Goal: Task Accomplishment & Management: Complete application form

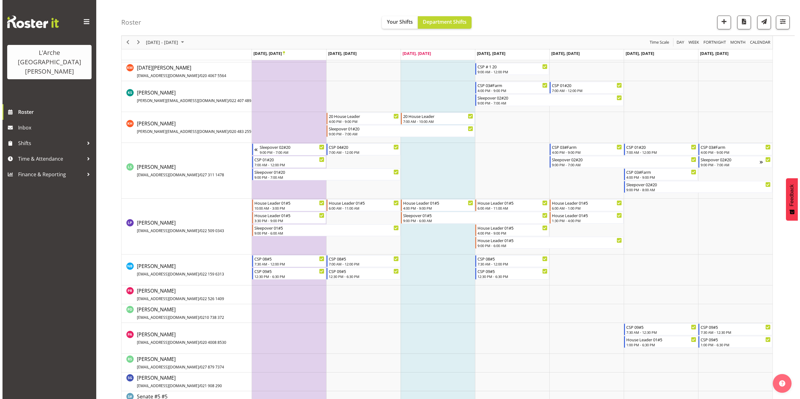
scroll to position [365, 0]
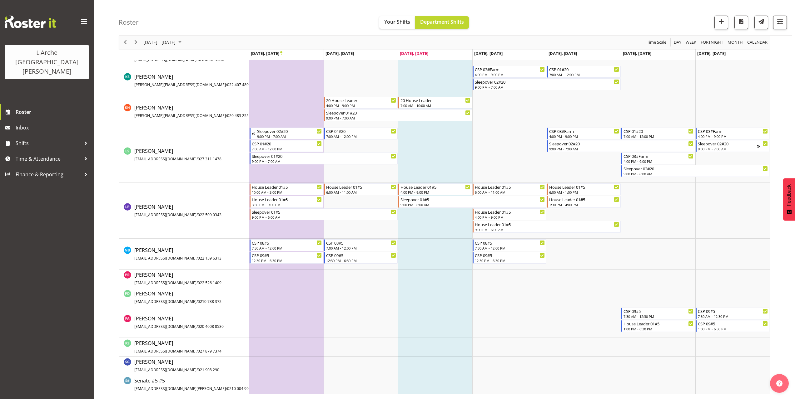
click at [403, 244] on td "Timeline Week of September 24, 2025" at bounding box center [435, 254] width 74 height 31
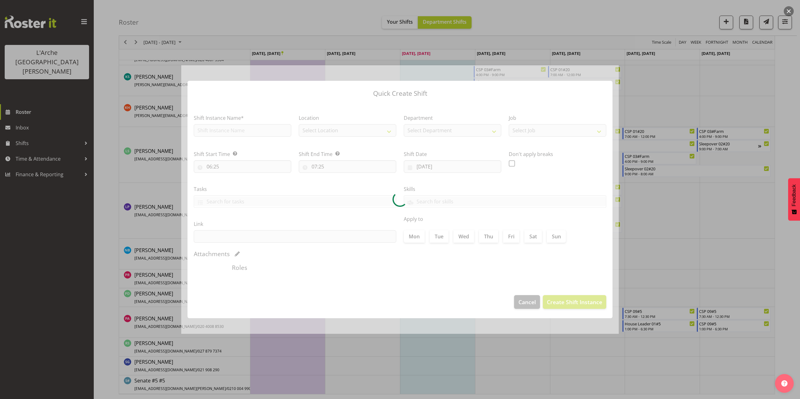
checkbox input "true"
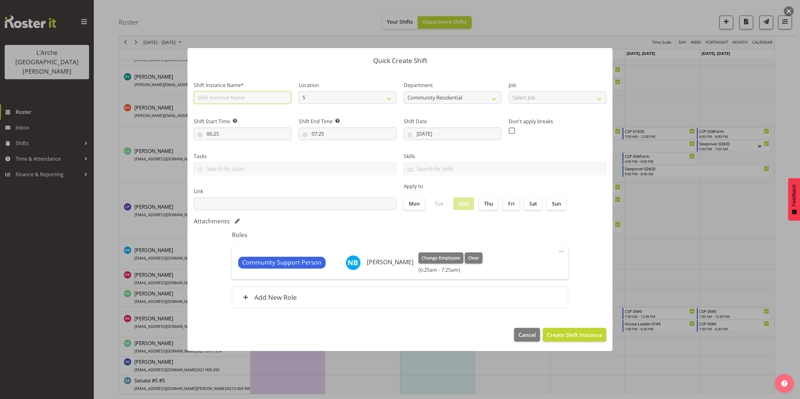
click at [229, 99] on input "text" at bounding box center [242, 98] width 97 height 12
type input "CSP 08#5"
click at [517, 101] on select "Select Job Accounts Admin Art Coordinator Community Leader Community Support Pe…" at bounding box center [556, 98] width 97 height 12
select select "2"
click at [508, 92] on select "Select Job Accounts Admin Art Coordinator Community Leader Community Support Pe…" at bounding box center [556, 98] width 97 height 12
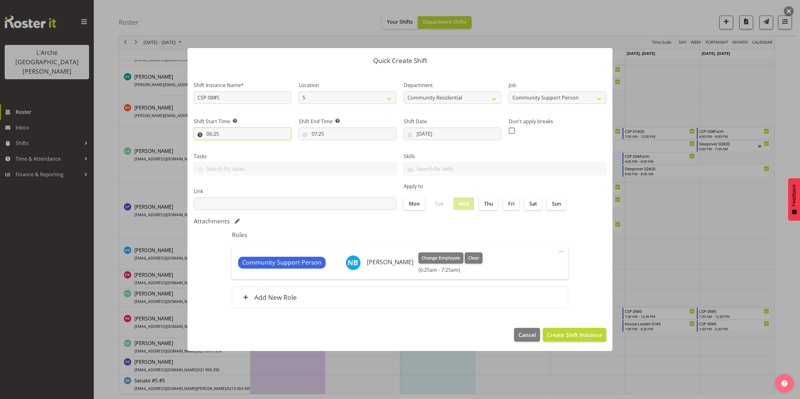
click at [213, 136] on input "06:25" at bounding box center [242, 134] width 97 height 12
click at [236, 151] on select "00 01 02 03 04 05 06 07 08 09 10 11 12 13 14 15 16 17 18 19 20 21 22 23" at bounding box center [236, 150] width 14 height 12
select select "7"
click at [229, 144] on select "00 01 02 03 04 05 06 07 08 09 10 11 12 13 14 15 16 17 18 19 20 21 22 23" at bounding box center [236, 150] width 14 height 12
type input "07:25"
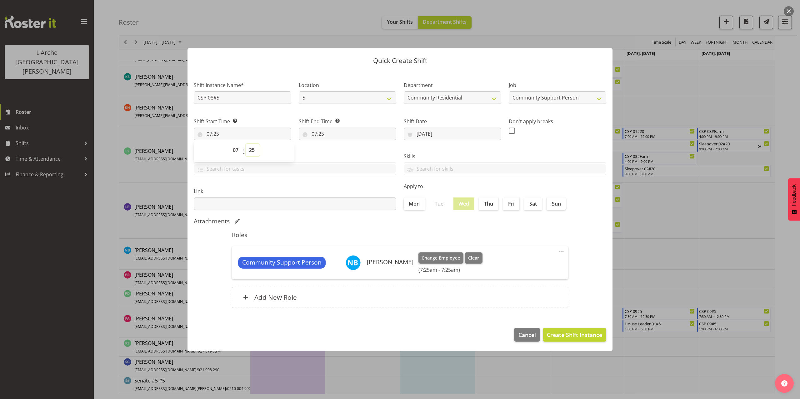
click at [252, 152] on select "00 01 02 03 04 05 06 07 08 09 10 11 12 13 14 15 16 17 18 19 20 21 22 23 24 25 2…" at bounding box center [252, 150] width 14 height 12
select select "30"
click at [245, 144] on select "00 01 02 03 04 05 06 07 08 09 10 11 12 13 14 15 16 17 18 19 20 21 22 23 24 25 2…" at bounding box center [252, 150] width 14 height 12
type input "07:30"
click at [315, 135] on input "07:25" at bounding box center [347, 134] width 97 height 12
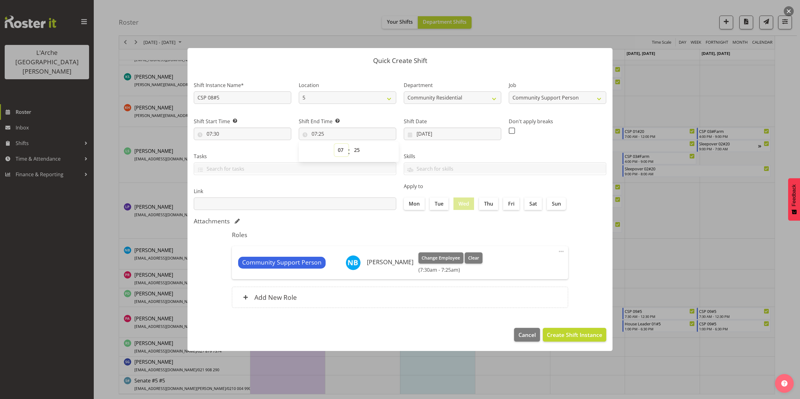
click at [341, 153] on select "00 01 02 03 04 05 06 07 08 09 10 11 12 13 14 15 16 17 18 19 20 21 22 23" at bounding box center [341, 150] width 14 height 12
select select "13"
click at [334, 144] on select "00 01 02 03 04 05 06 07 08 09 10 11 12 13 14 15 16 17 18 19 20 21 22 23" at bounding box center [341, 150] width 14 height 12
type input "13:25"
click at [358, 147] on select "00 01 02 03 04 05 06 07 08 09 10 11 12 13 14 15 16 17 18 19 20 21 22 23 24 25 2…" at bounding box center [357, 150] width 14 height 12
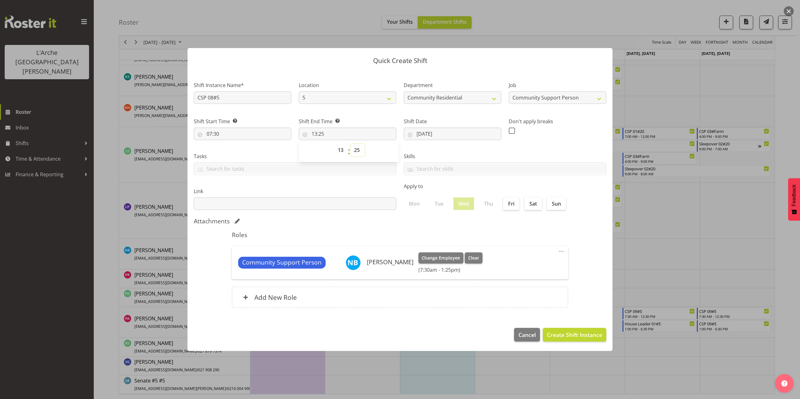
select select "30"
click at [350, 144] on select "00 01 02 03 04 05 06 07 08 09 10 11 12 13 14 15 16 17 18 19 20 21 22 23 24 25 2…" at bounding box center [357, 150] width 14 height 12
type input "13:30"
click at [576, 333] on span "Create Shift Instance" at bounding box center [574, 335] width 55 height 8
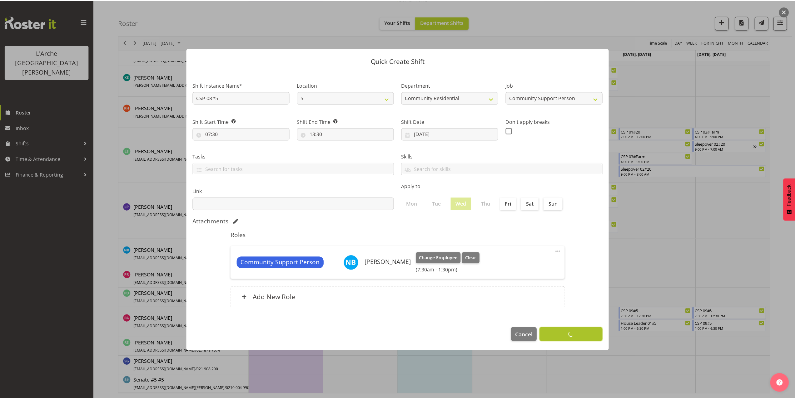
scroll to position [68, 0]
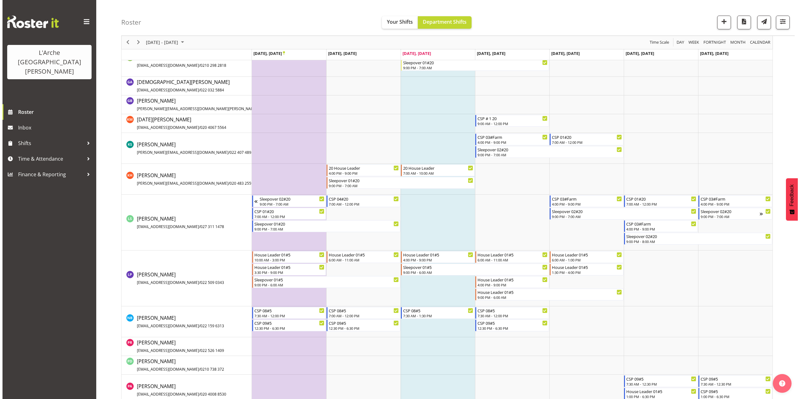
scroll to position [318, 0]
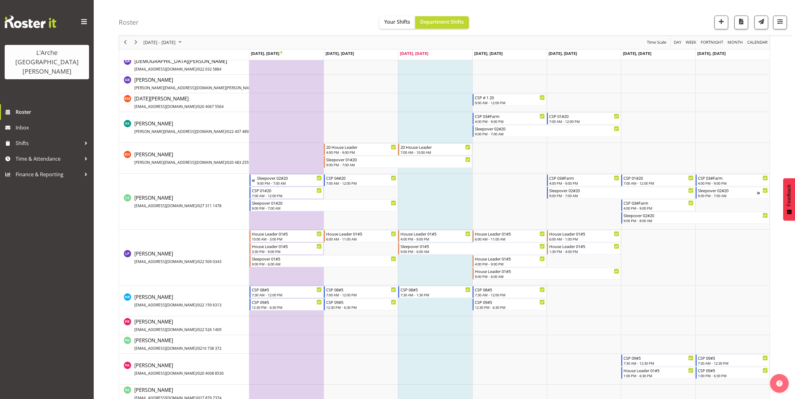
click at [402, 306] on td "Timeline Week of September 24, 2025" at bounding box center [435, 301] width 74 height 31
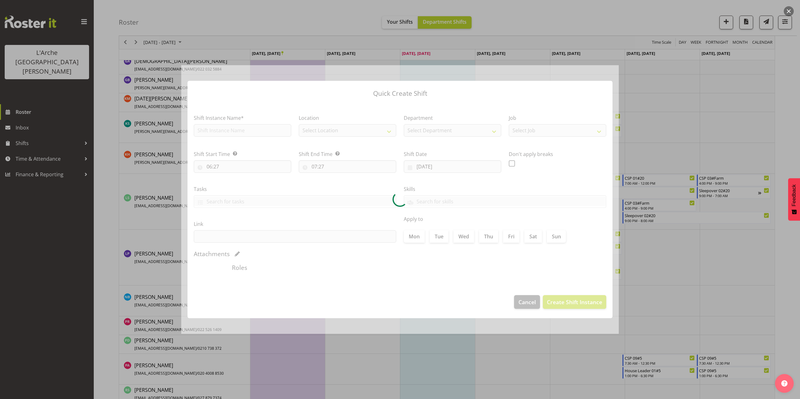
checkbox input "true"
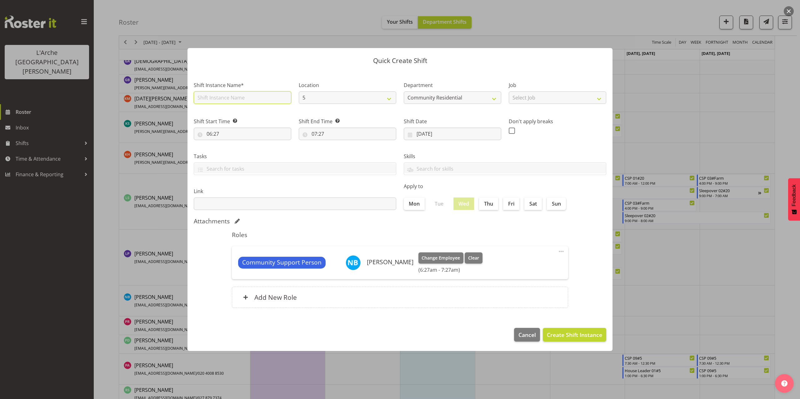
click at [213, 94] on input "text" at bounding box center [242, 98] width 97 height 12
type input "CSP 08#5"
click at [531, 99] on select "Select Job Accounts Admin Art Coordinator Community Leader Community Support Pe…" at bounding box center [556, 98] width 97 height 12
select select "2"
click at [508, 92] on select "Select Job Accounts Admin Art Coordinator Community Leader Community Support Pe…" at bounding box center [556, 98] width 97 height 12
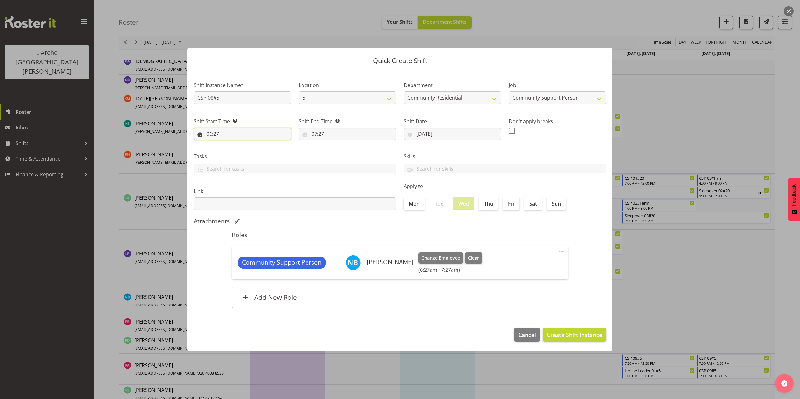
click at [218, 136] on input "06:27" at bounding box center [242, 134] width 97 height 12
click at [233, 149] on select "00 01 02 03 04 05 06 07 08 09 10 11 12 13 14 15 16 17 18 19 20 21 22 23" at bounding box center [236, 150] width 14 height 12
select select "14"
click at [229, 144] on select "00 01 02 03 04 05 06 07 08 09 10 11 12 13 14 15 16 17 18 19 20 21 22 23" at bounding box center [236, 150] width 14 height 12
type input "14:27"
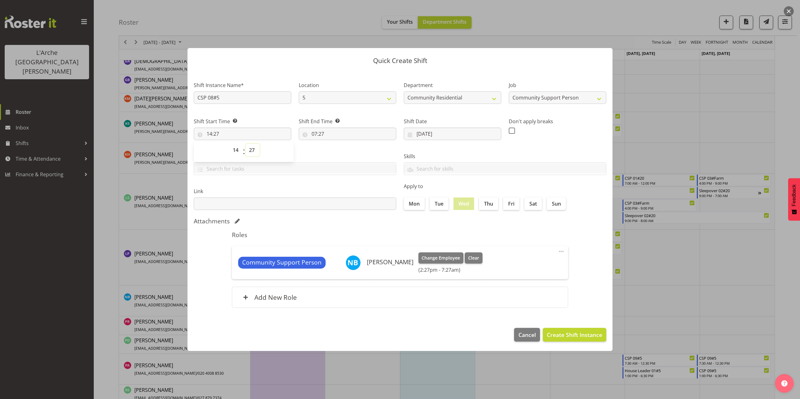
click at [252, 151] on select "00 01 02 03 04 05 06 07 08 09 10 11 12 13 14 15 16 17 18 19 20 21 22 23 24 25 2…" at bounding box center [252, 150] width 14 height 12
select select "0"
click at [245, 144] on select "00 01 02 03 04 05 06 07 08 09 10 11 12 13 14 15 16 17 18 19 20 21 22 23 24 25 2…" at bounding box center [252, 150] width 14 height 12
type input "14:00"
click at [322, 136] on input "07:27" at bounding box center [347, 134] width 97 height 12
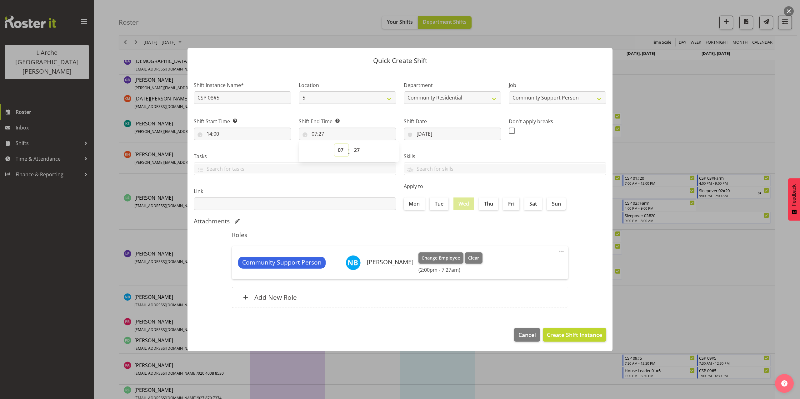
click at [340, 151] on select "00 01 02 03 04 05 06 07 08 09 10 11 12 13 14 15 16 17 18 19 20 21 22 23" at bounding box center [341, 150] width 14 height 12
select select "18"
click at [334, 144] on select "00 01 02 03 04 05 06 07 08 09 10 11 12 13 14 15 16 17 18 19 20 21 22 23" at bounding box center [341, 150] width 14 height 12
type input "18:27"
click at [359, 152] on select "00 01 02 03 04 05 06 07 08 09 10 11 12 13 14 15 16 17 18 19 20 21 22 23 24 25 2…" at bounding box center [357, 150] width 14 height 12
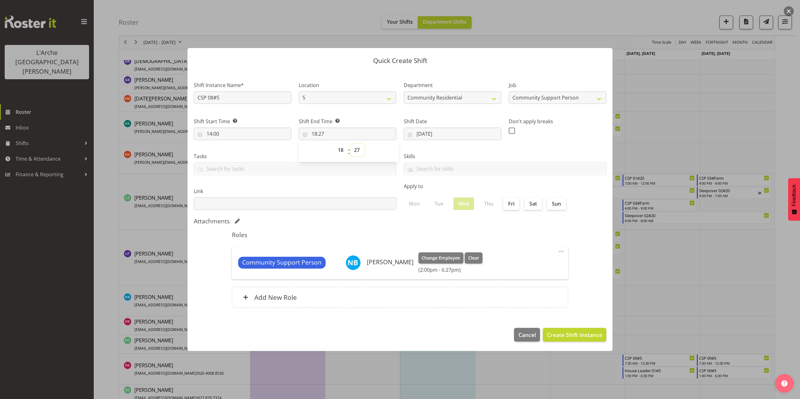
select select "30"
click at [350, 144] on select "00 01 02 03 04 05 06 07 08 09 10 11 12 13 14 15 16 17 18 19 20 21 22 23 24 25 2…" at bounding box center [357, 150] width 14 height 12
type input "18:30"
click at [586, 332] on span "Create Shift Instance" at bounding box center [574, 335] width 55 height 8
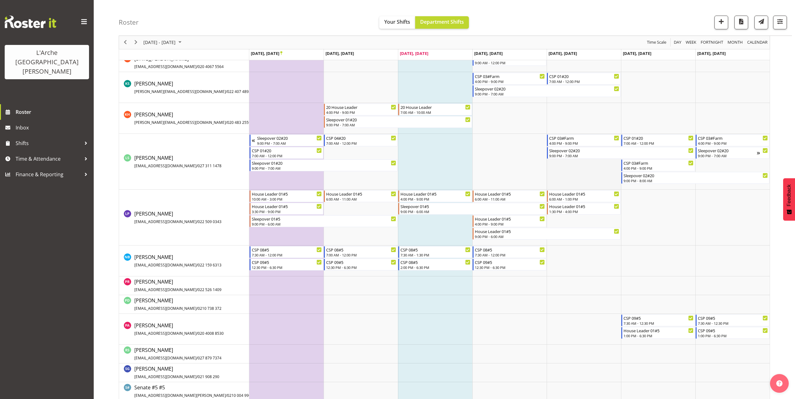
scroll to position [365, 0]
